Goal: Information Seeking & Learning: Learn about a topic

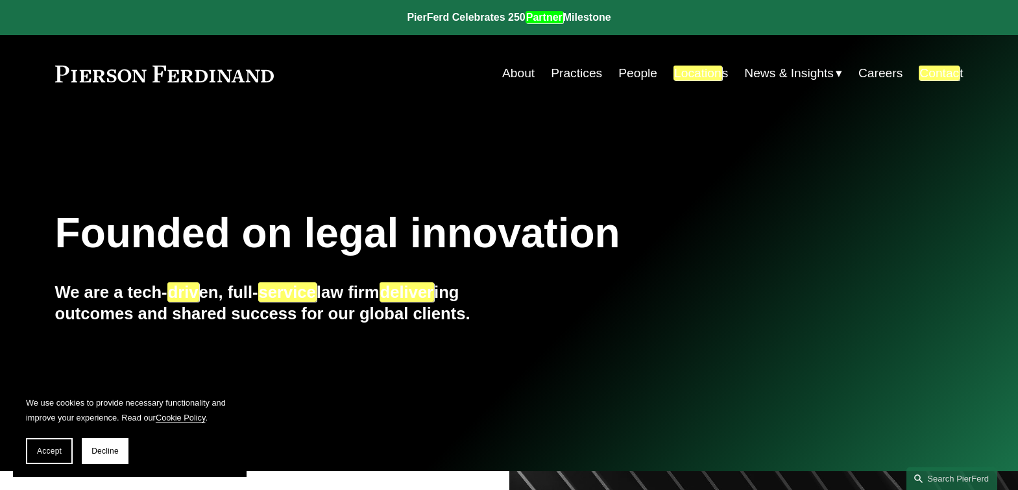
click at [626, 73] on link "People" at bounding box center [638, 73] width 39 height 25
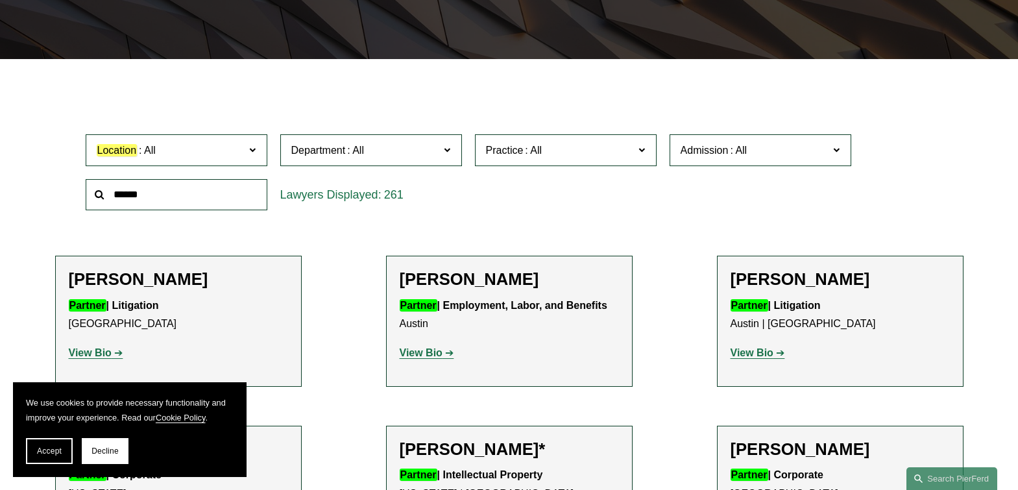
scroll to position [389, 0]
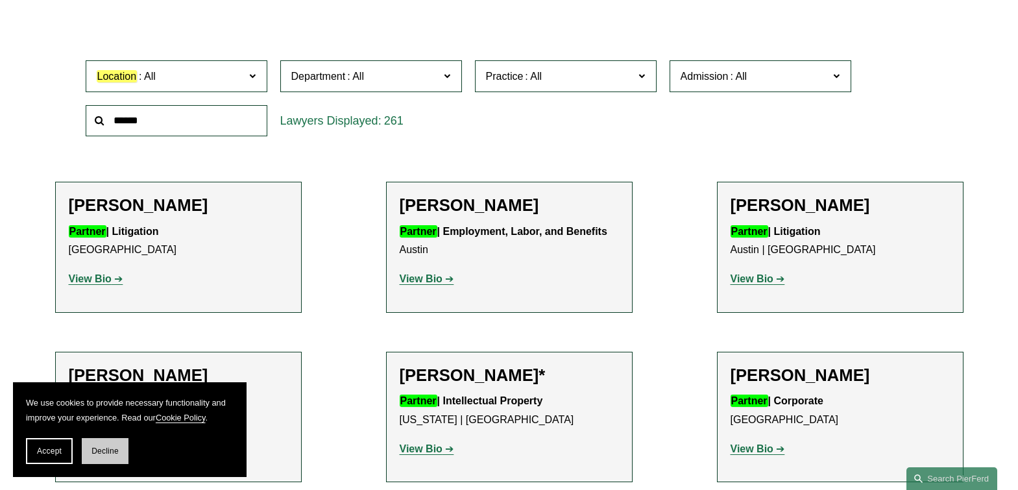
click at [105, 448] on span "Decline" at bounding box center [105, 451] width 27 height 9
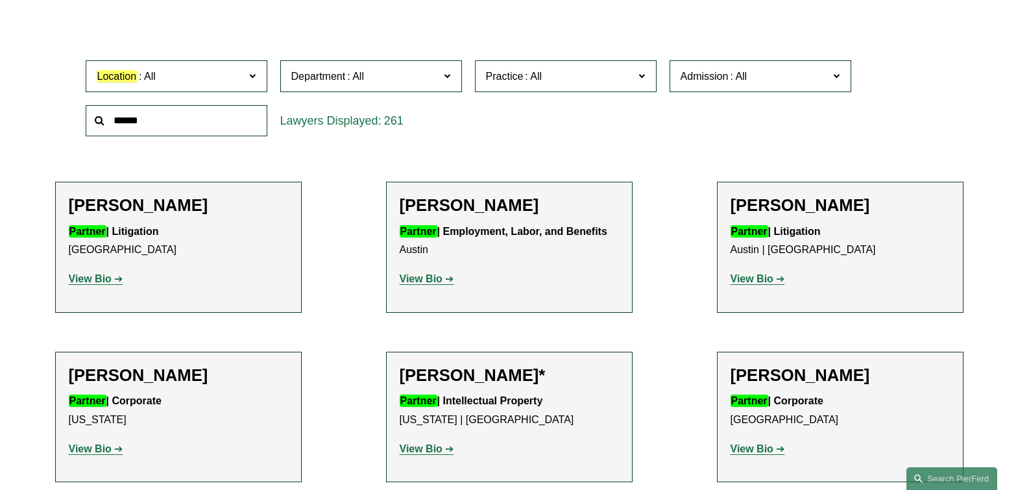
click at [96, 280] on strong "View Bio" at bounding box center [90, 278] width 43 height 11
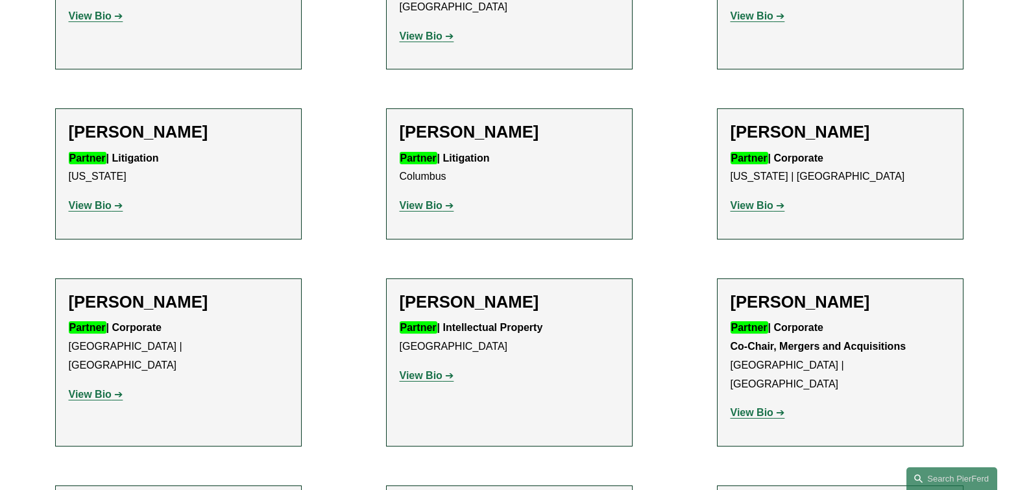
scroll to position [3181, 0]
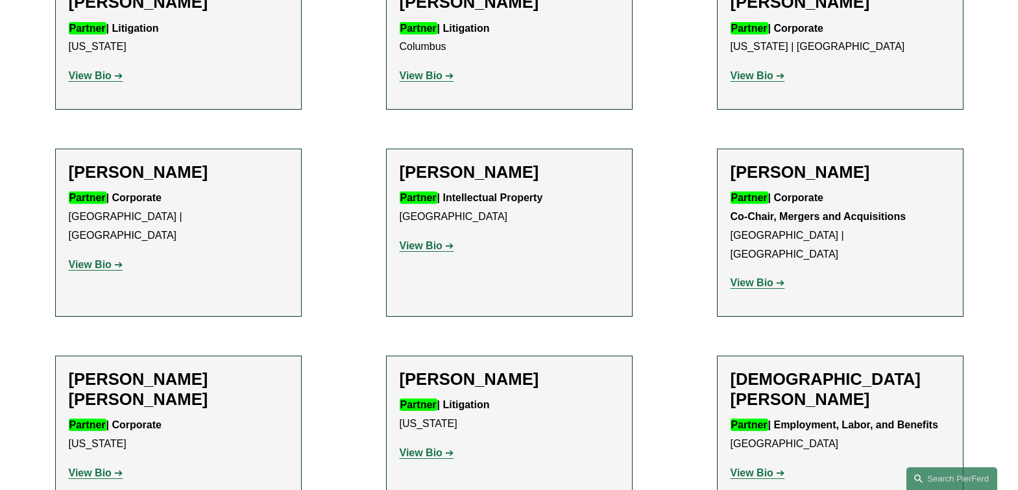
click at [88, 467] on strong "View Bio" at bounding box center [90, 472] width 43 height 11
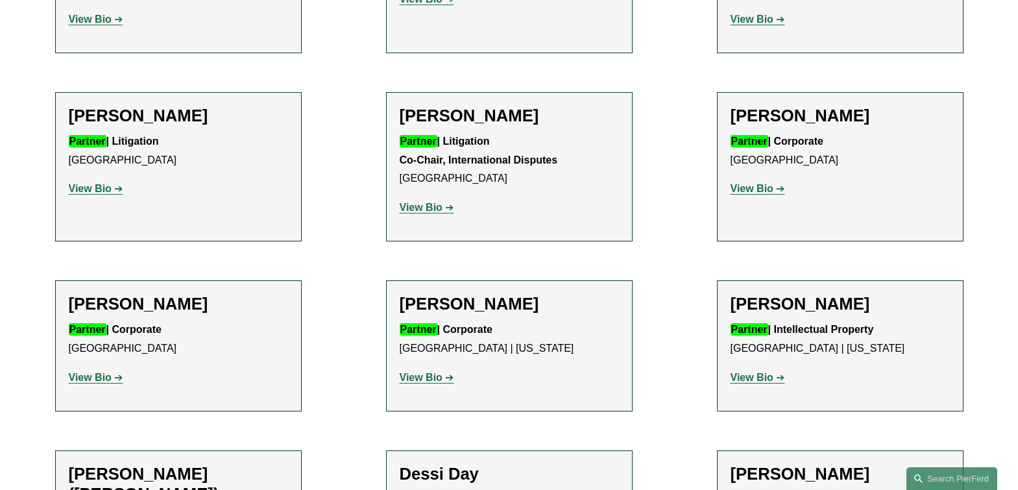
scroll to position [3635, 0]
click at [424, 371] on strong "View Bio" at bounding box center [421, 376] width 43 height 11
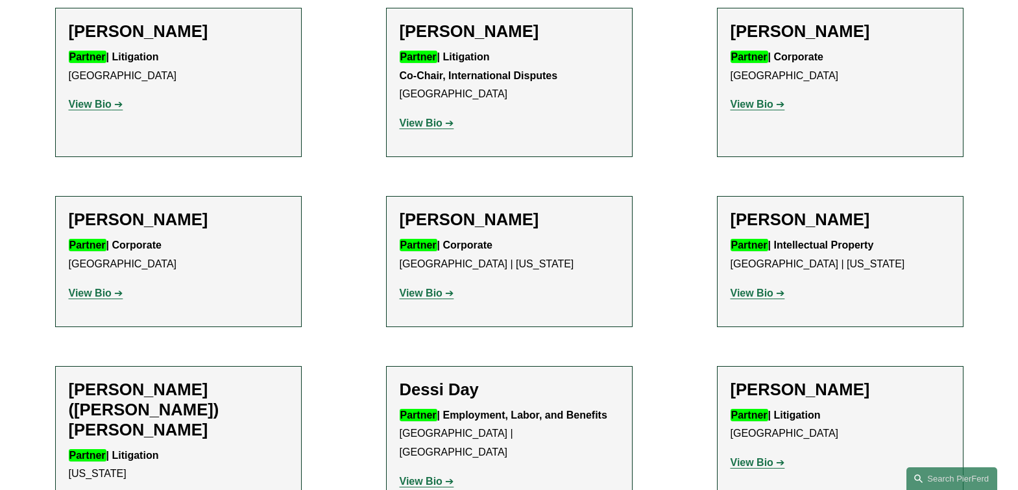
scroll to position [3765, 0]
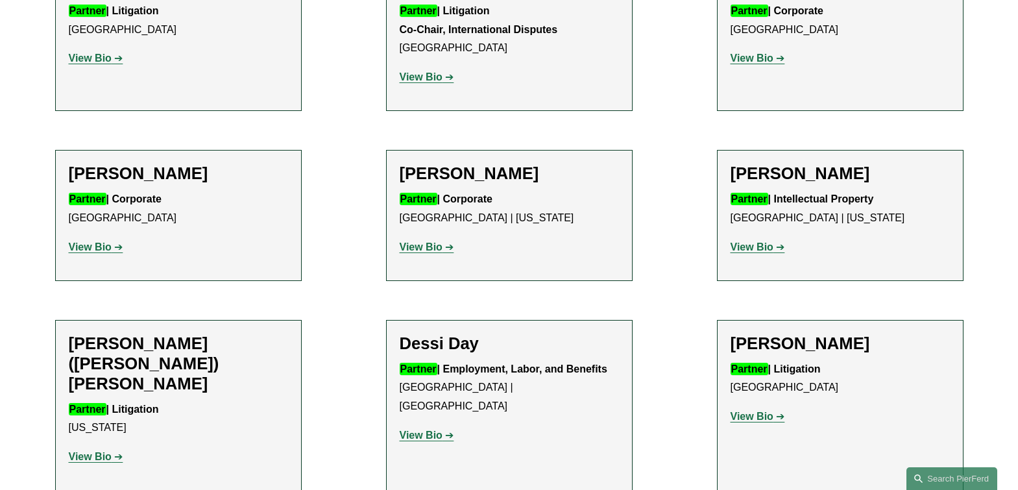
click at [419, 430] on strong "View Bio" at bounding box center [421, 435] width 43 height 11
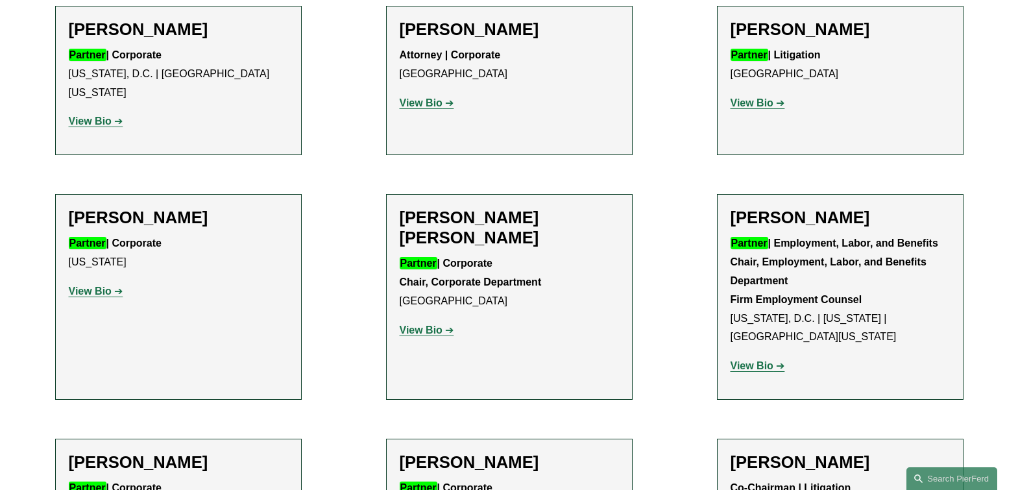
scroll to position [4933, 0]
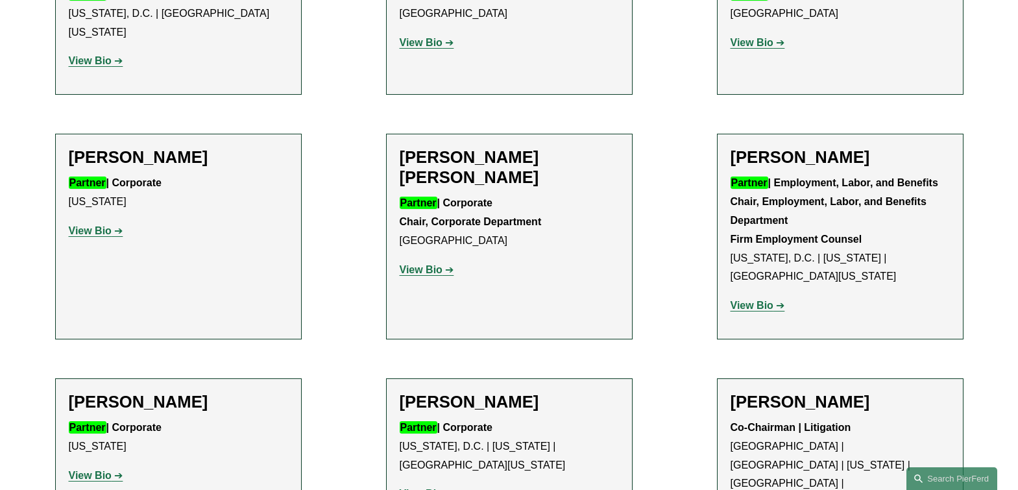
click at [424, 488] on strong "View Bio" at bounding box center [421, 493] width 43 height 11
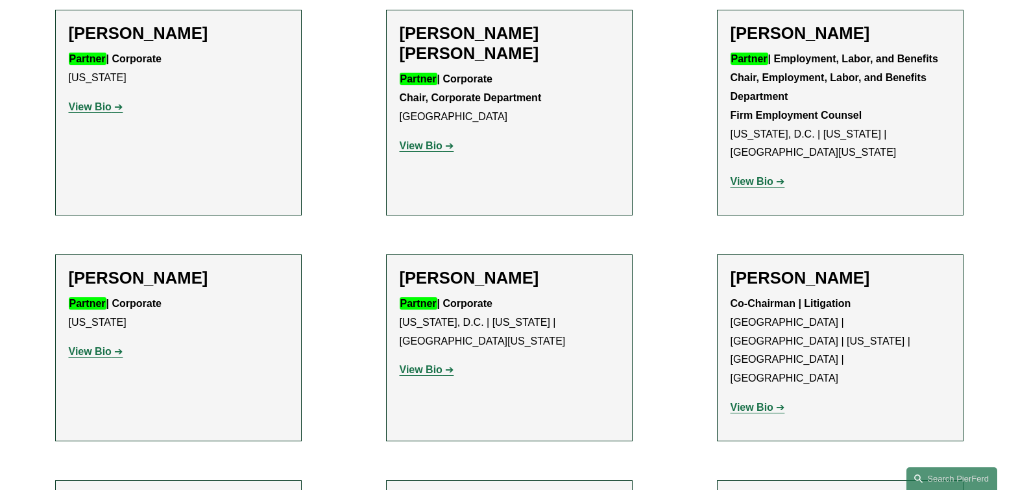
scroll to position [5063, 0]
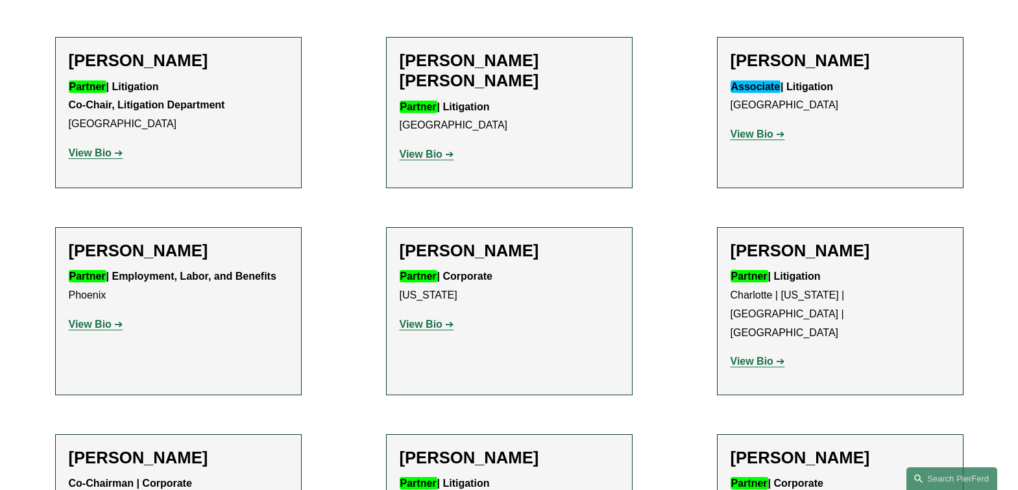
scroll to position [12276, 0]
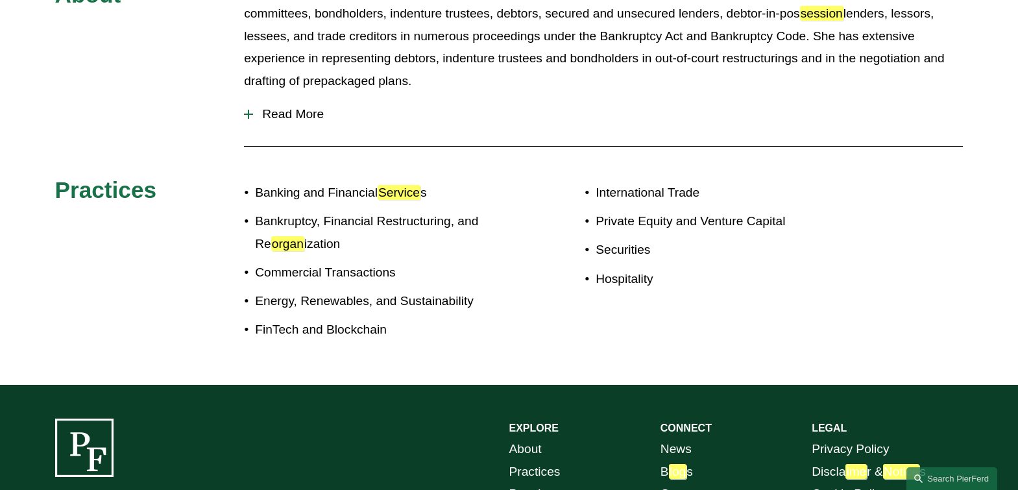
scroll to position [519, 0]
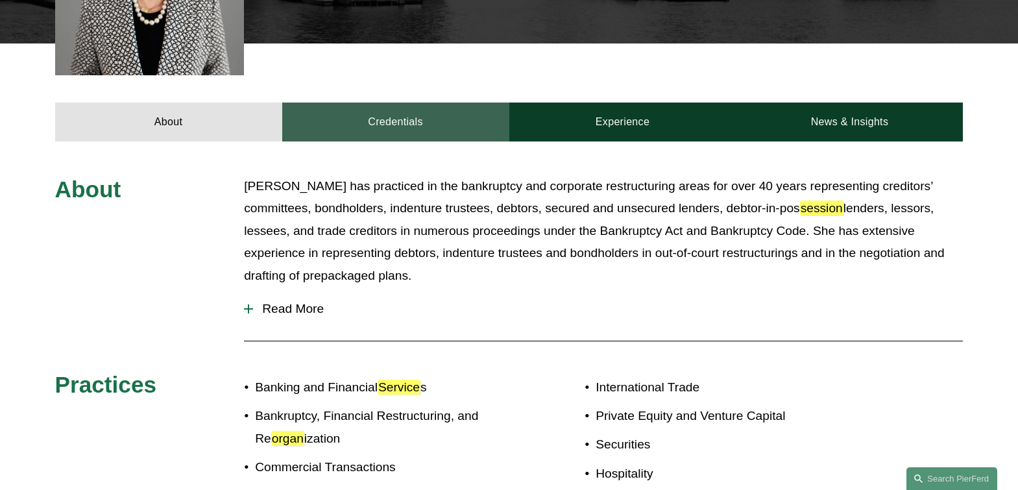
click at [389, 103] on link "Credentials" at bounding box center [395, 122] width 227 height 39
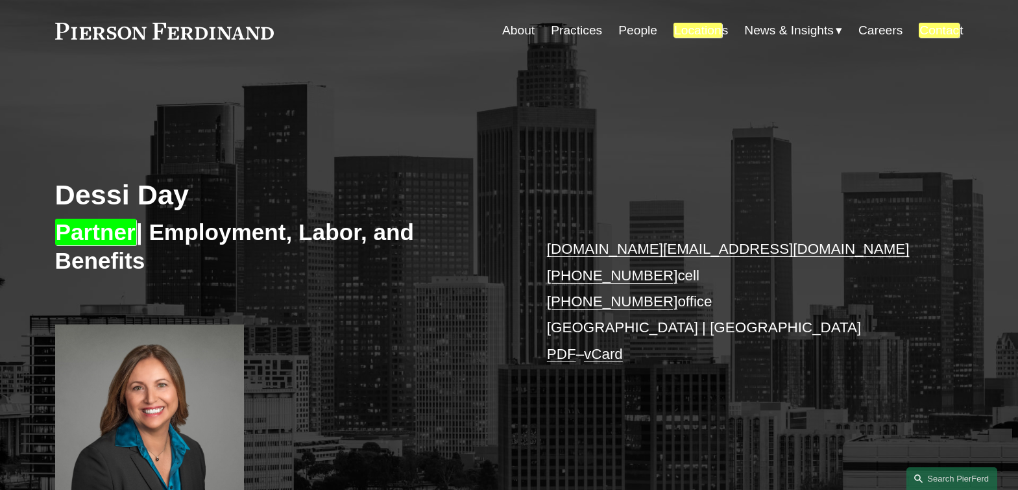
scroll to position [130, 0]
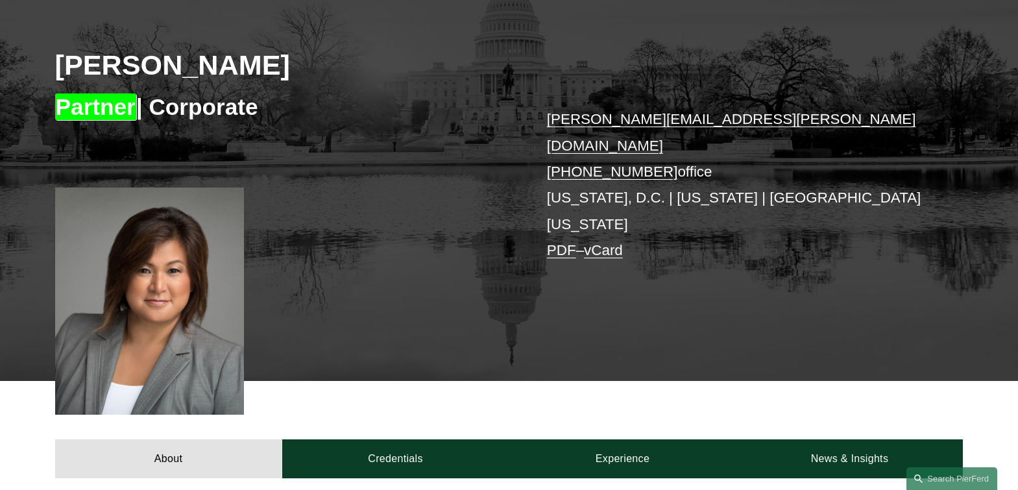
scroll to position [195, 0]
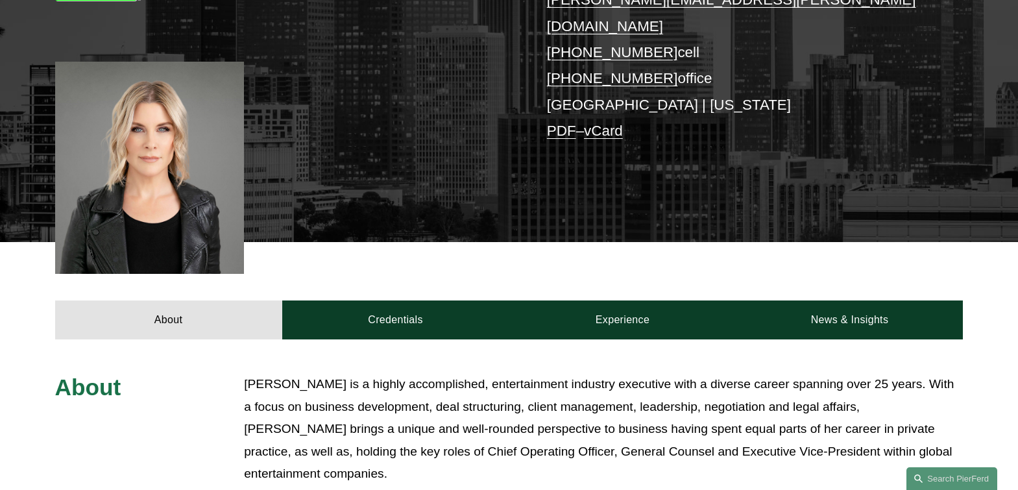
scroll to position [325, 0]
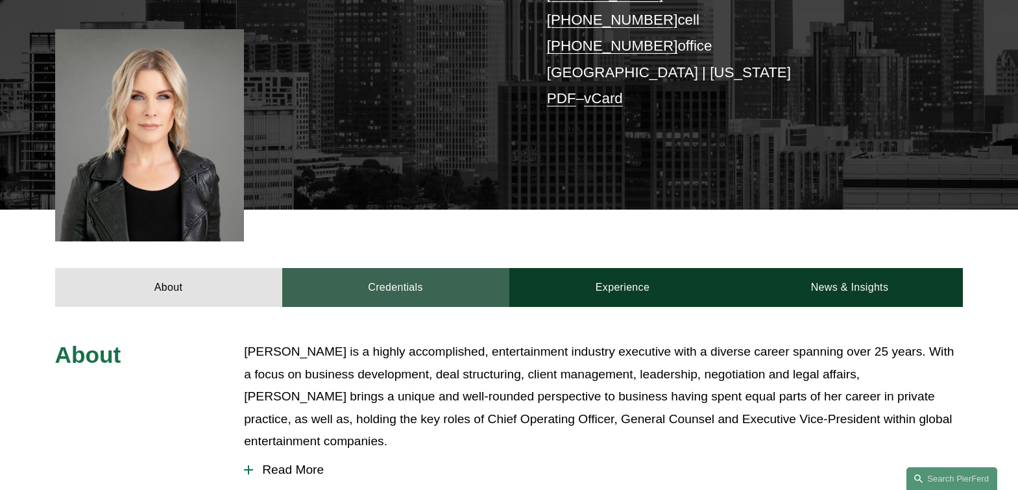
click at [372, 268] on link "Credentials" at bounding box center [395, 287] width 227 height 39
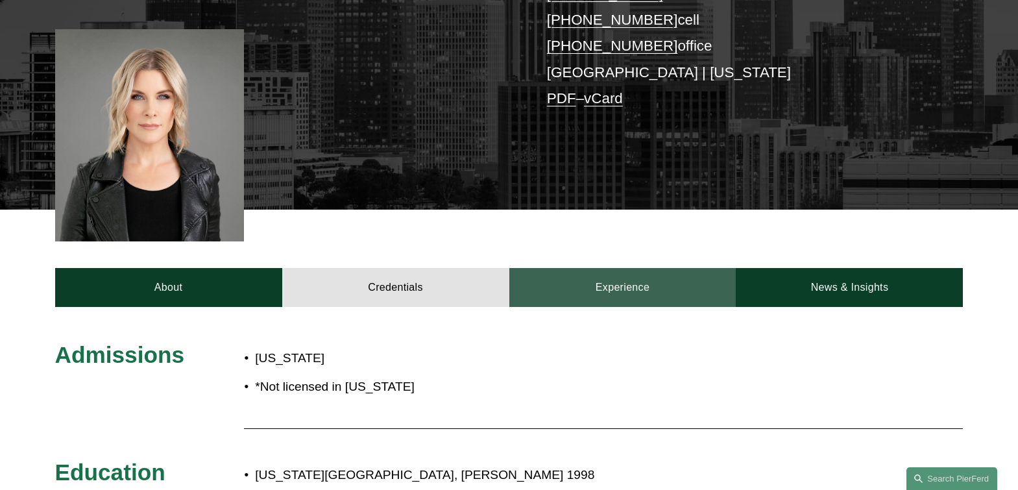
click at [570, 274] on link "Experience" at bounding box center [623, 287] width 227 height 39
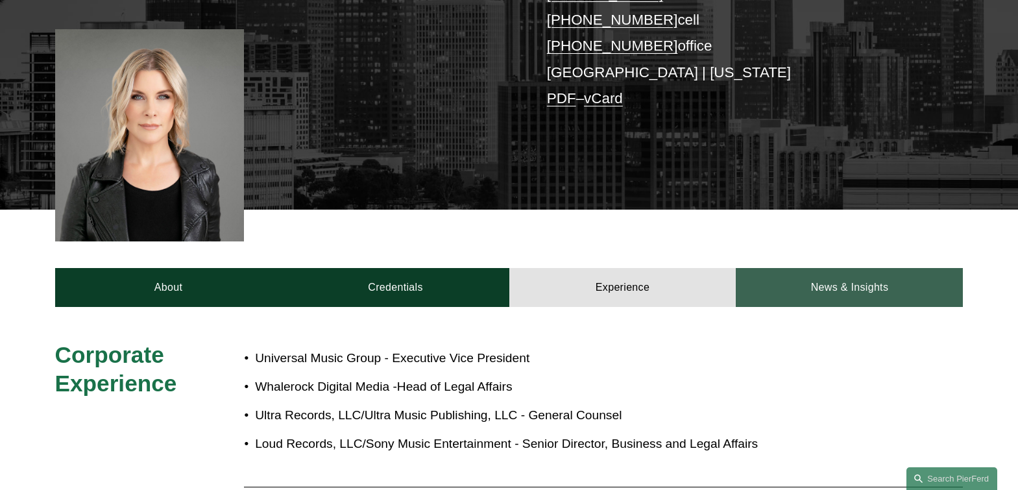
click at [864, 268] on link "News & Insights" at bounding box center [849, 287] width 227 height 39
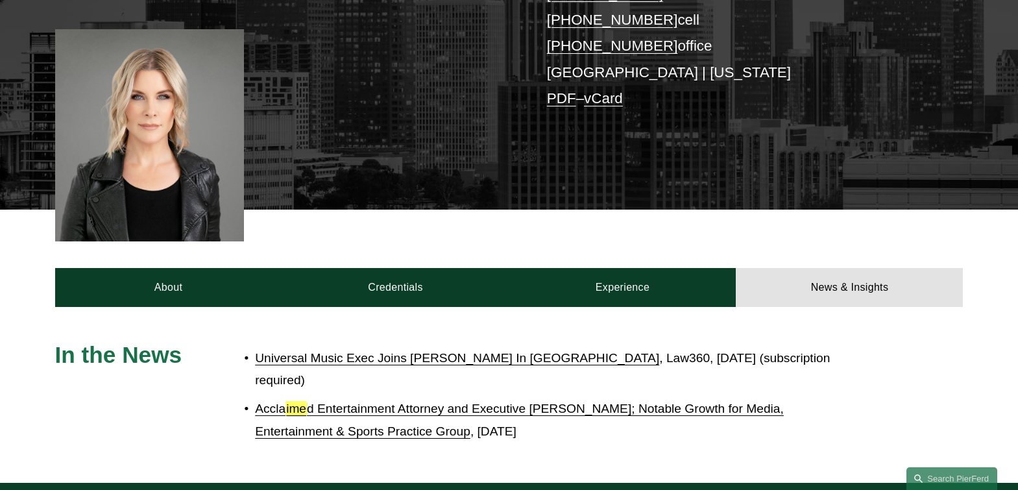
click at [391, 351] on link "Universal Music Exec Joins Pierson Ferdinand In Los Angeles" at bounding box center [457, 358] width 404 height 14
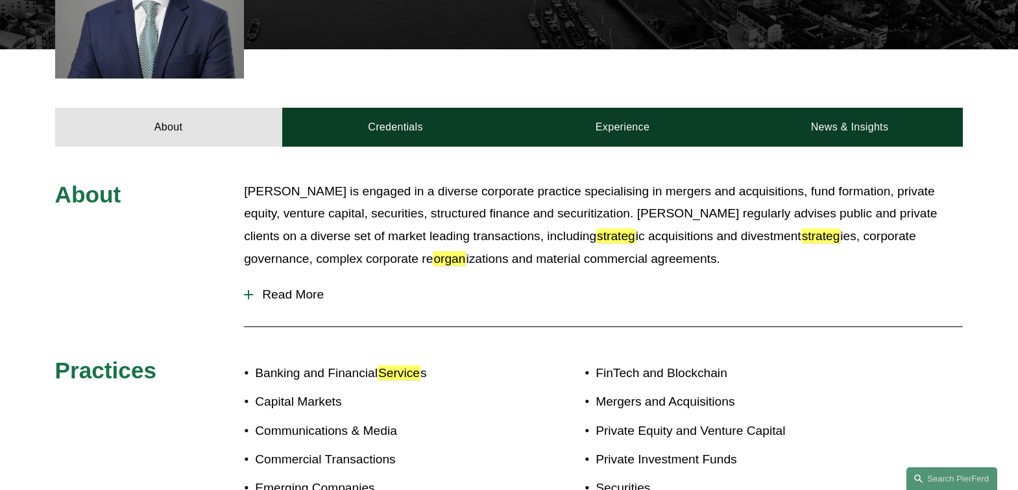
scroll to position [389, 0]
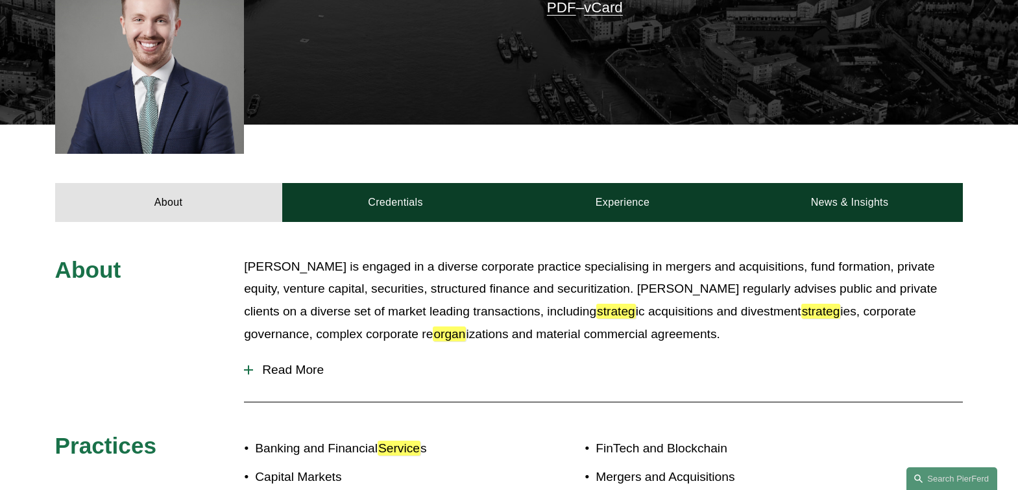
click at [251, 368] on div at bounding box center [248, 369] width 9 height 9
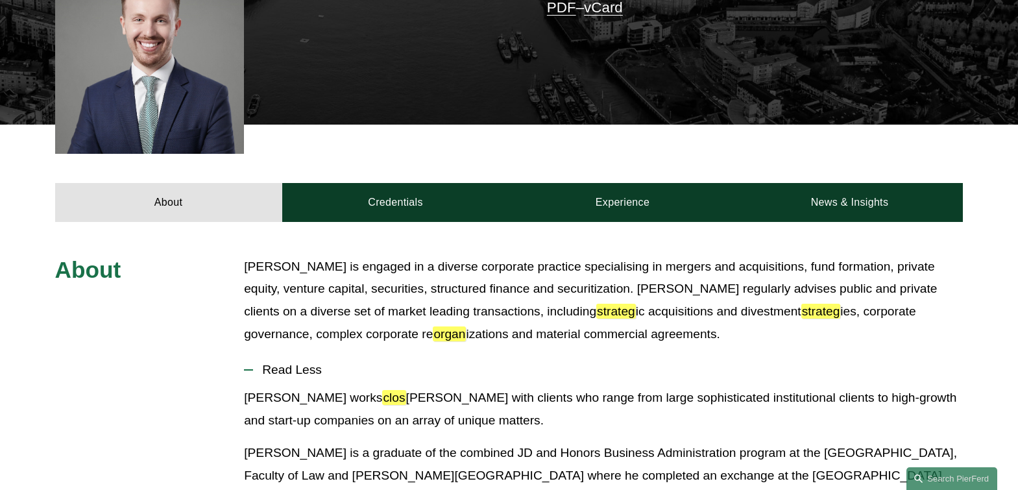
scroll to position [454, 0]
